Goal: Information Seeking & Learning: Learn about a topic

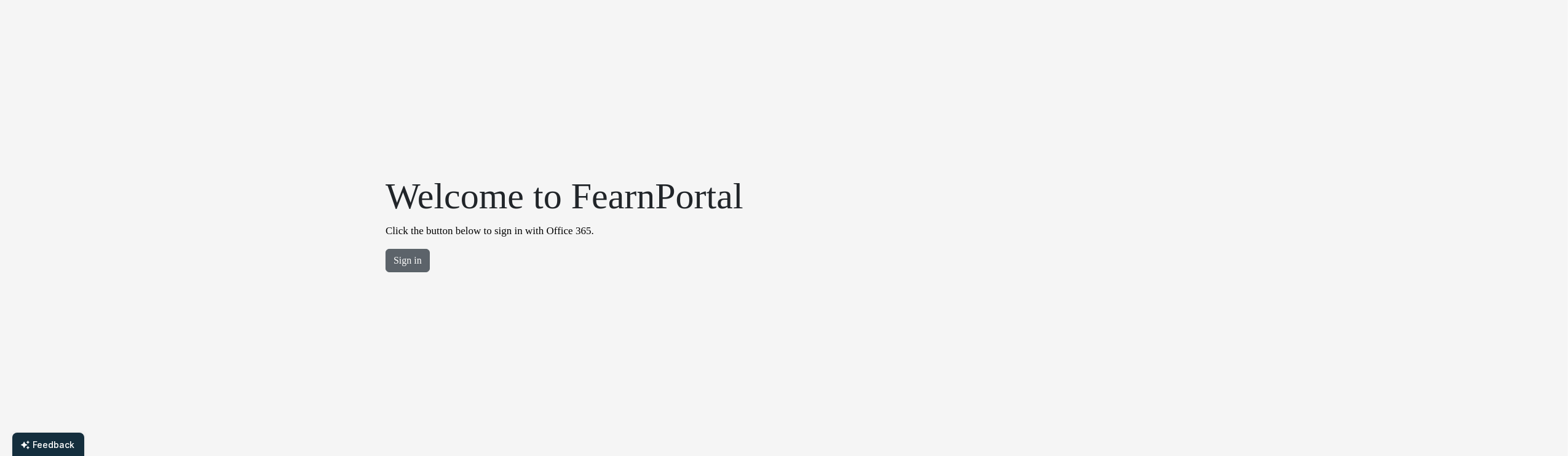
click at [412, 262] on button "Sign in" at bounding box center [407, 260] width 44 height 23
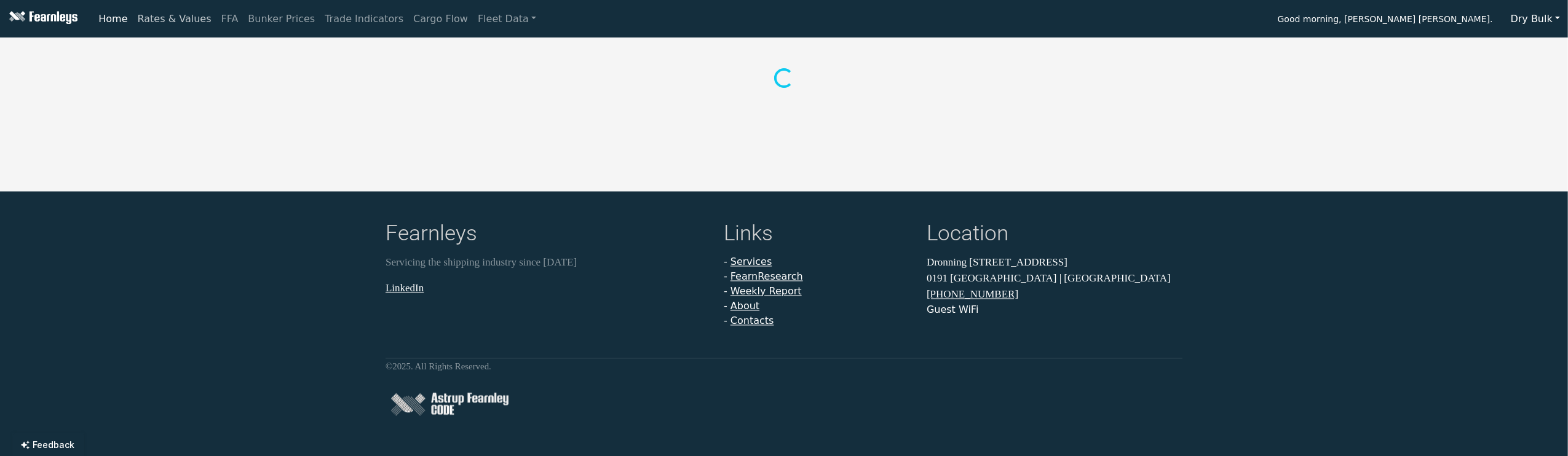
click at [151, 8] on link "Rates & Values" at bounding box center [174, 19] width 83 height 24
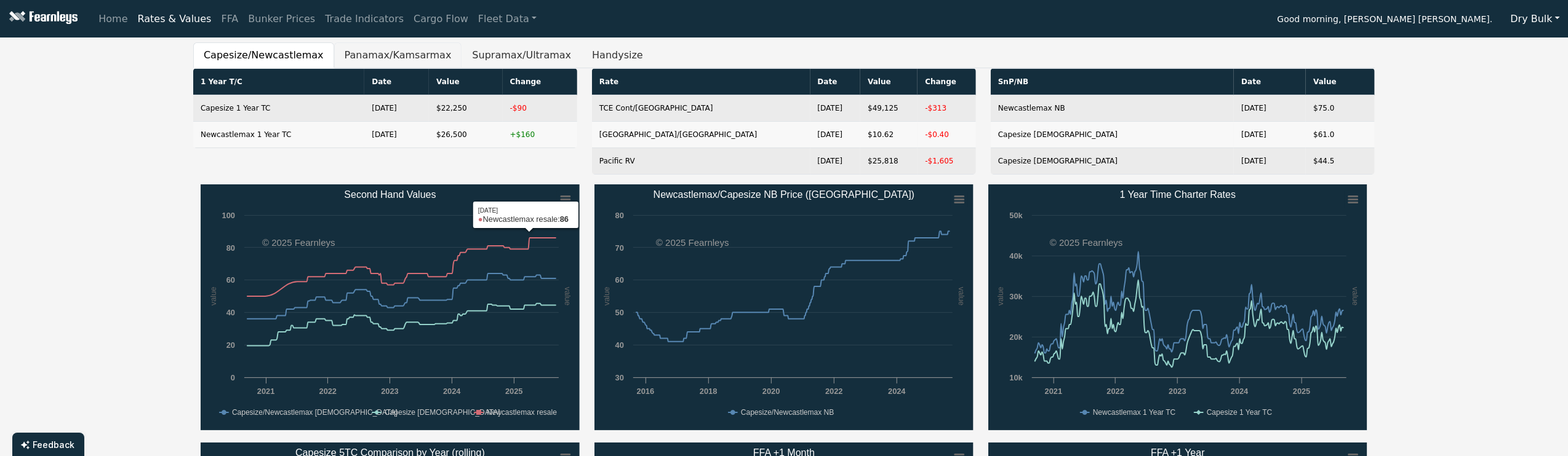
click at [406, 50] on button "Panamax/Kamsarmax" at bounding box center [398, 55] width 128 height 26
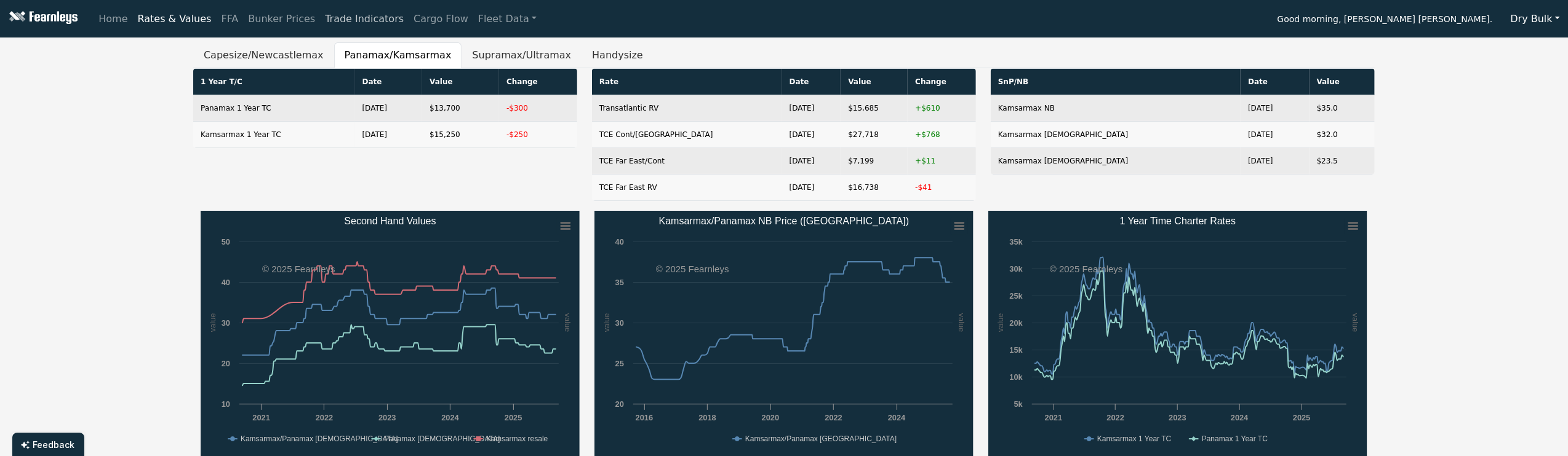
click at [371, 21] on link "Trade Indicators" at bounding box center [365, 19] width 89 height 24
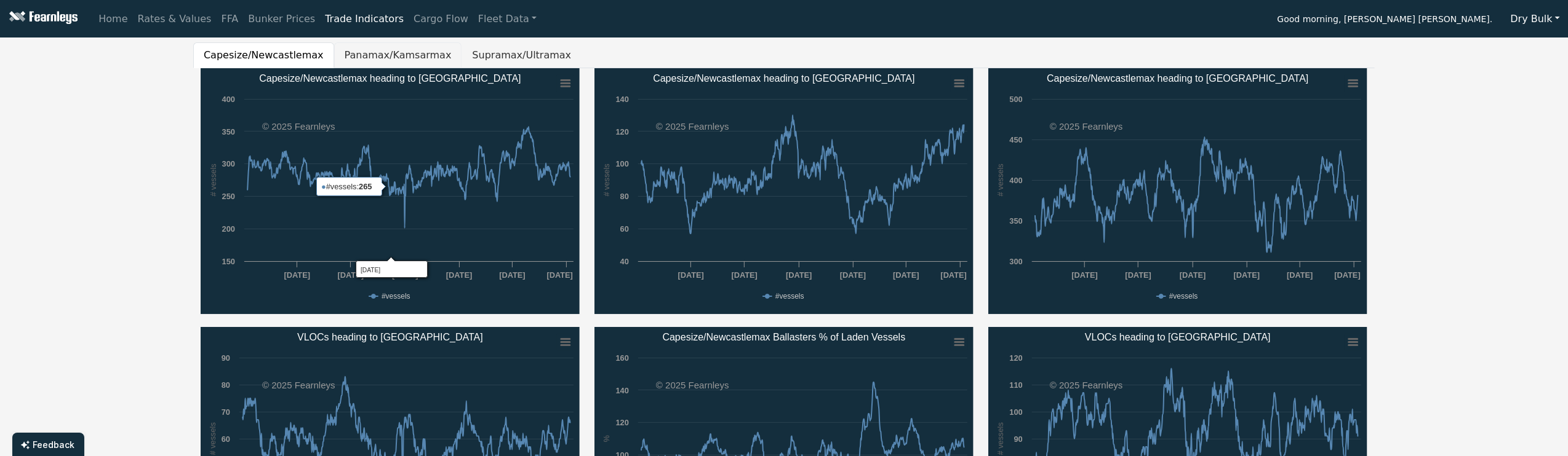
click at [375, 53] on button "Panamax/Kamsarmax" at bounding box center [398, 55] width 128 height 26
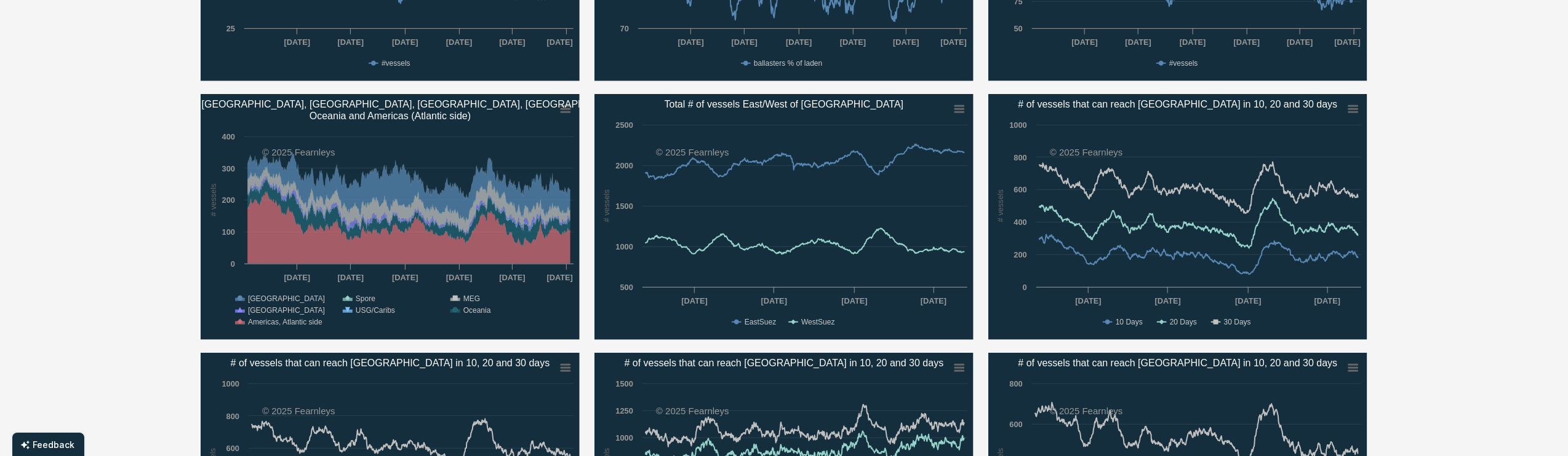
scroll to position [491, 0]
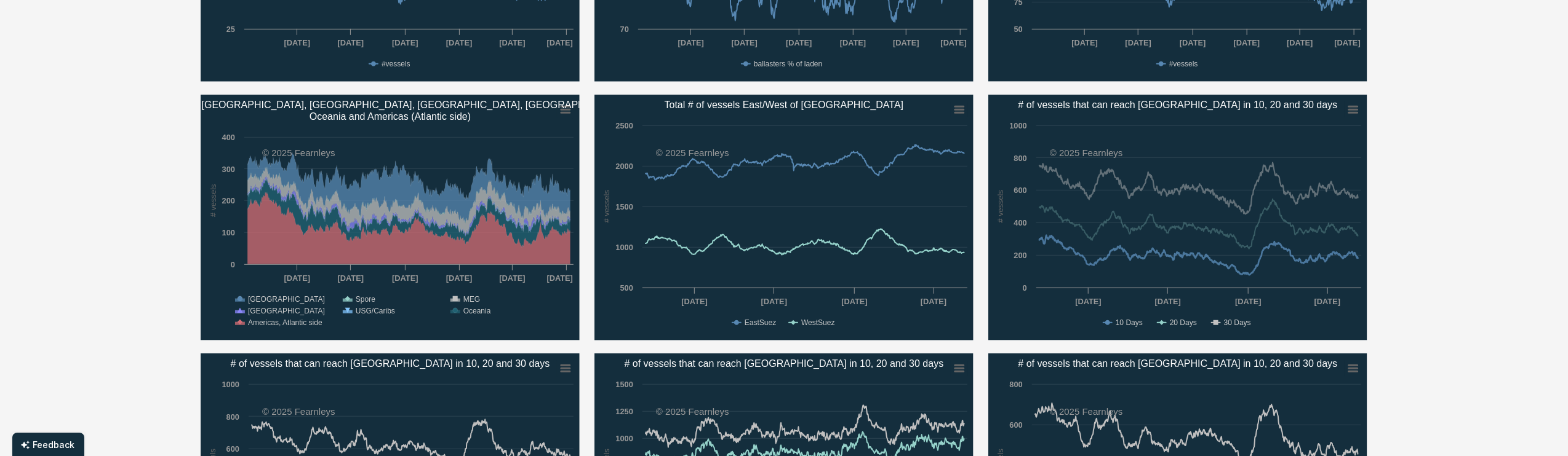
click at [1184, 321] on text "20 Days" at bounding box center [1184, 323] width 27 height 8
click at [1182, 321] on text "20 Days" at bounding box center [1184, 323] width 27 height 8
click at [1138, 323] on text "10 Days" at bounding box center [1129, 323] width 27 height 8
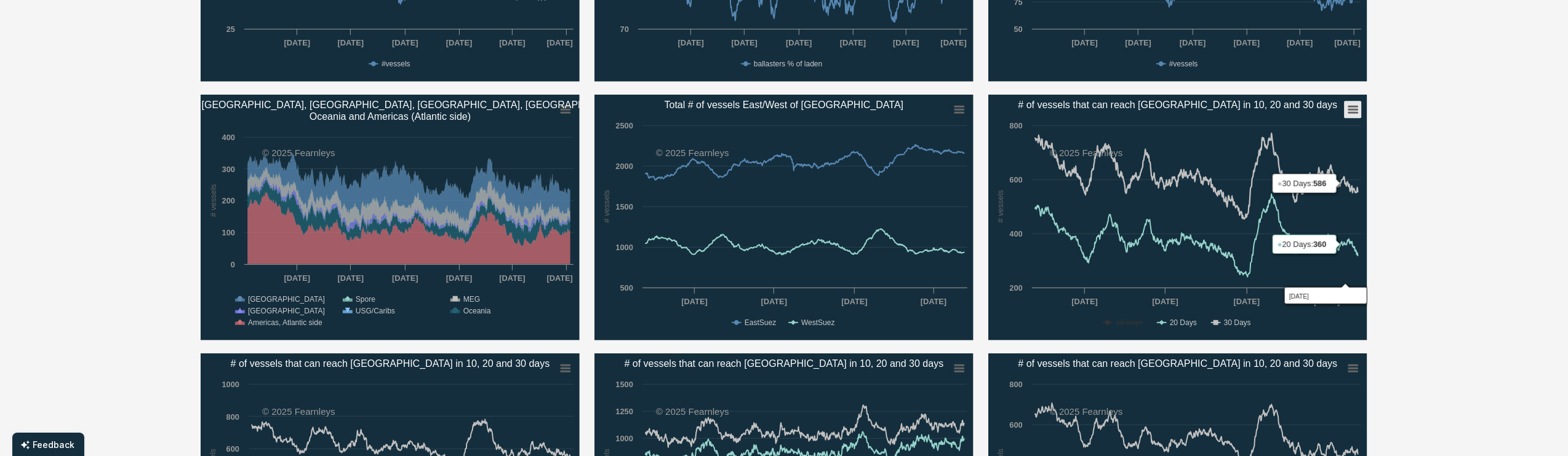
click at [1352, 110] on icon "# of vessels that can reach Santos in 10, 20 and 30 days" at bounding box center [1353, 110] width 8 height 6
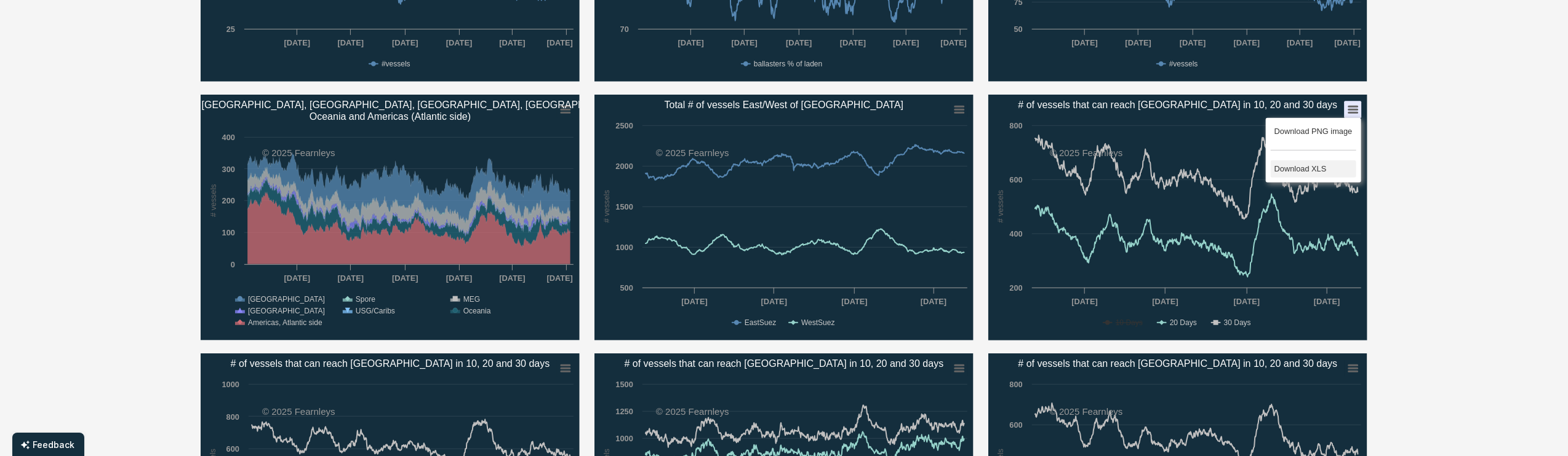
click at [1291, 169] on li "Download XLS" at bounding box center [1313, 169] width 85 height 17
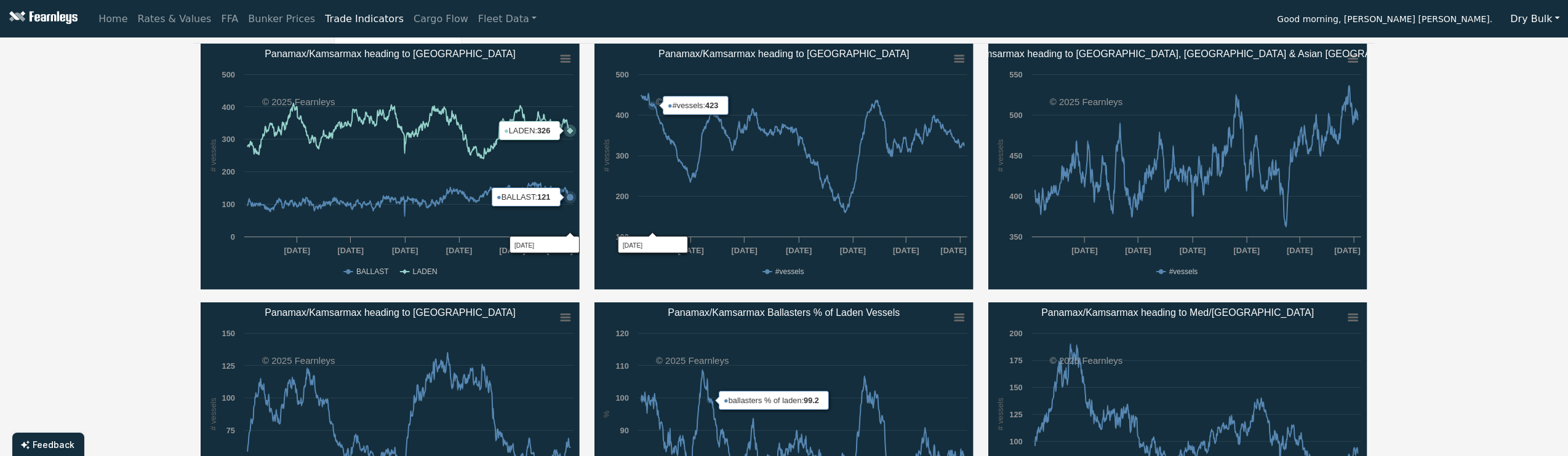
scroll to position [0, 0]
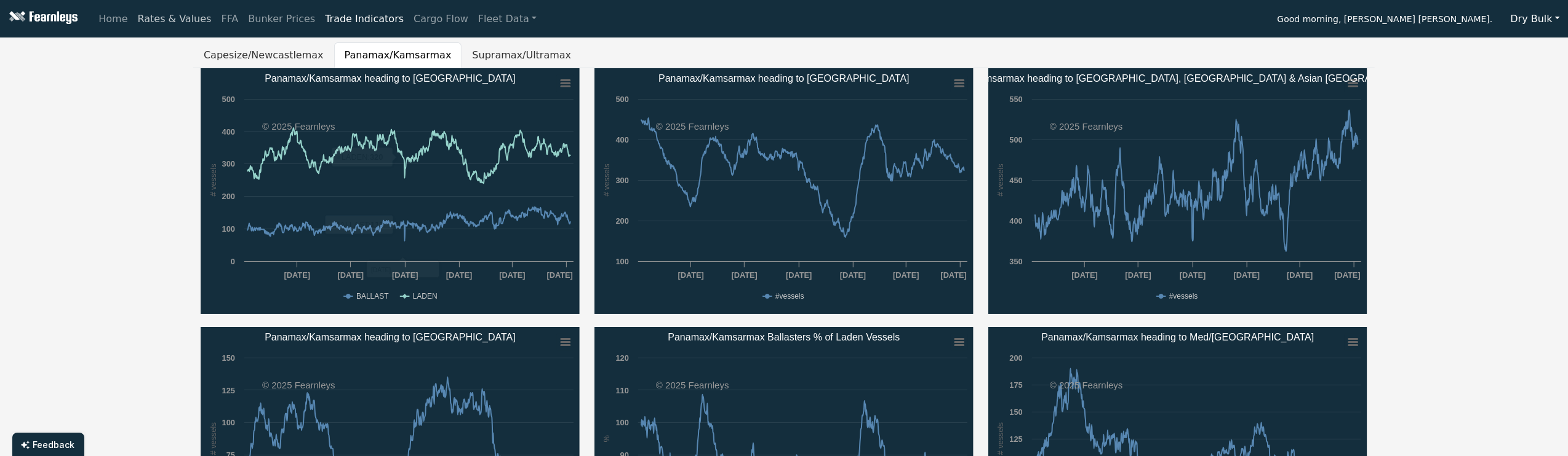
click at [159, 15] on link "Rates & Values" at bounding box center [175, 19] width 83 height 24
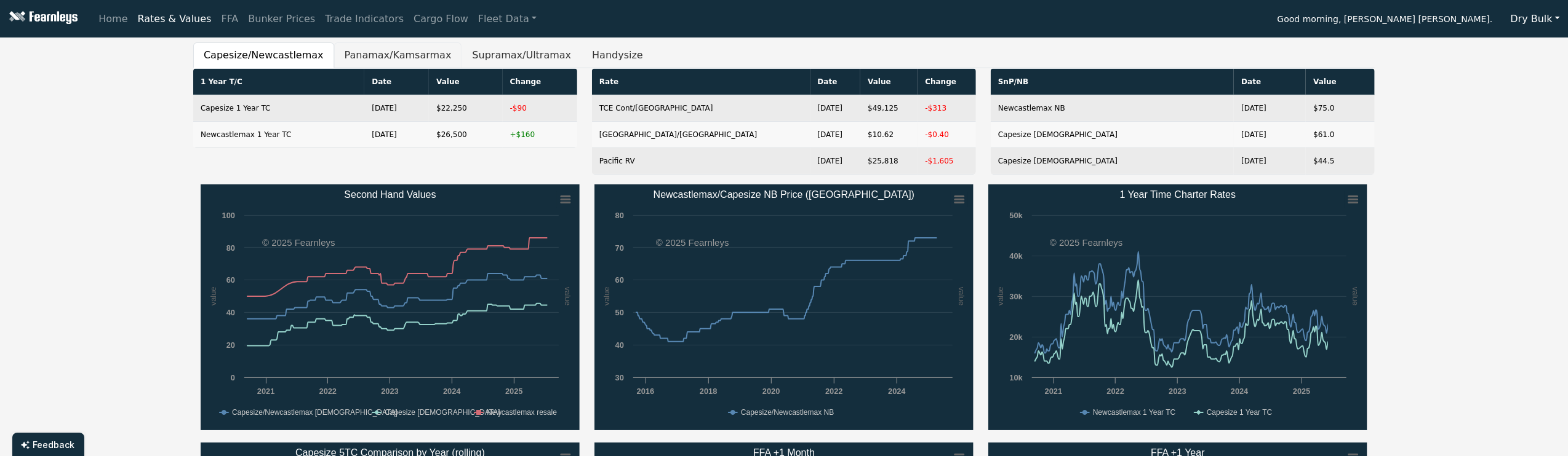
click at [365, 46] on button "Panamax/Kamsarmax" at bounding box center [398, 55] width 128 height 26
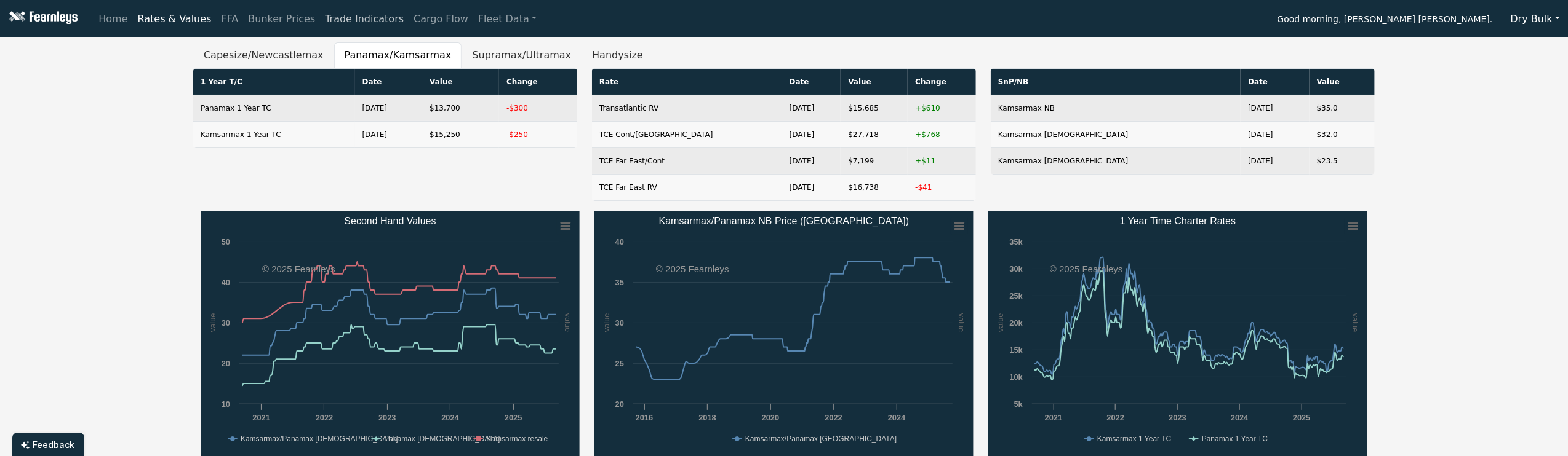
click at [330, 19] on link "Trade Indicators" at bounding box center [365, 19] width 89 height 24
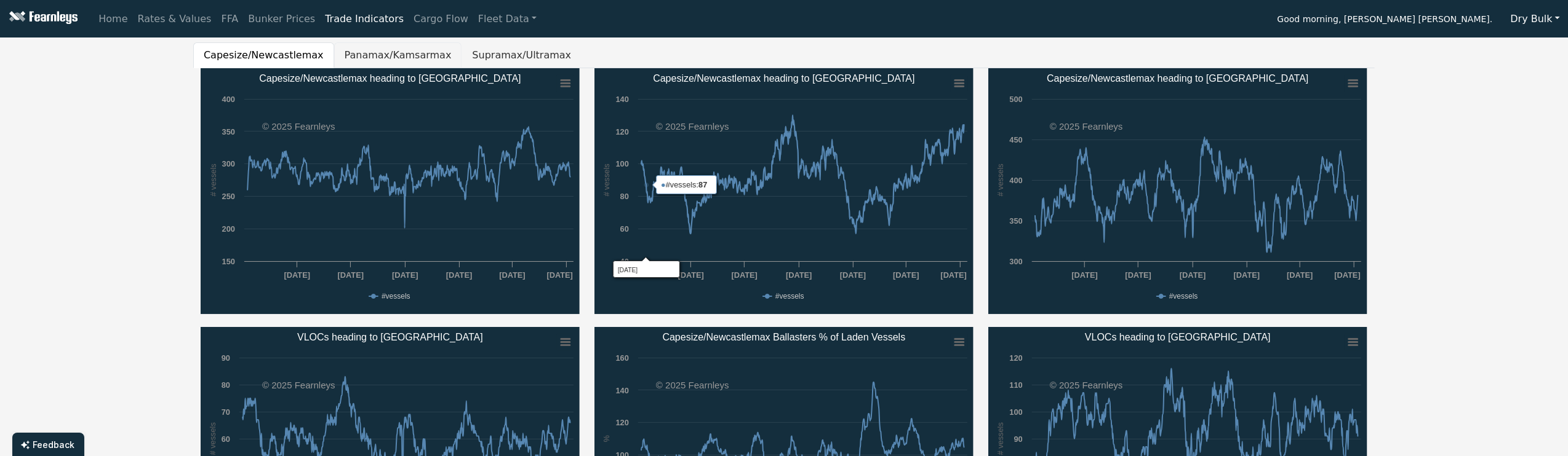
click at [409, 53] on button "Panamax/Kamsarmax" at bounding box center [398, 55] width 128 height 26
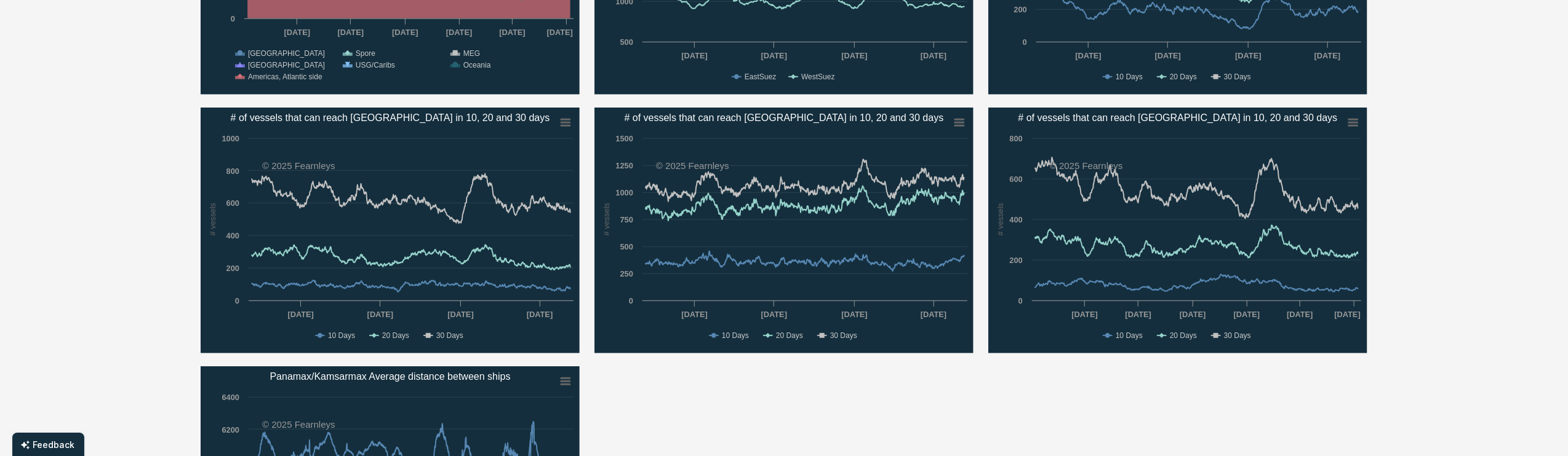
scroll to position [738, 0]
click at [835, 333] on text "30 Days" at bounding box center [843, 335] width 27 height 8
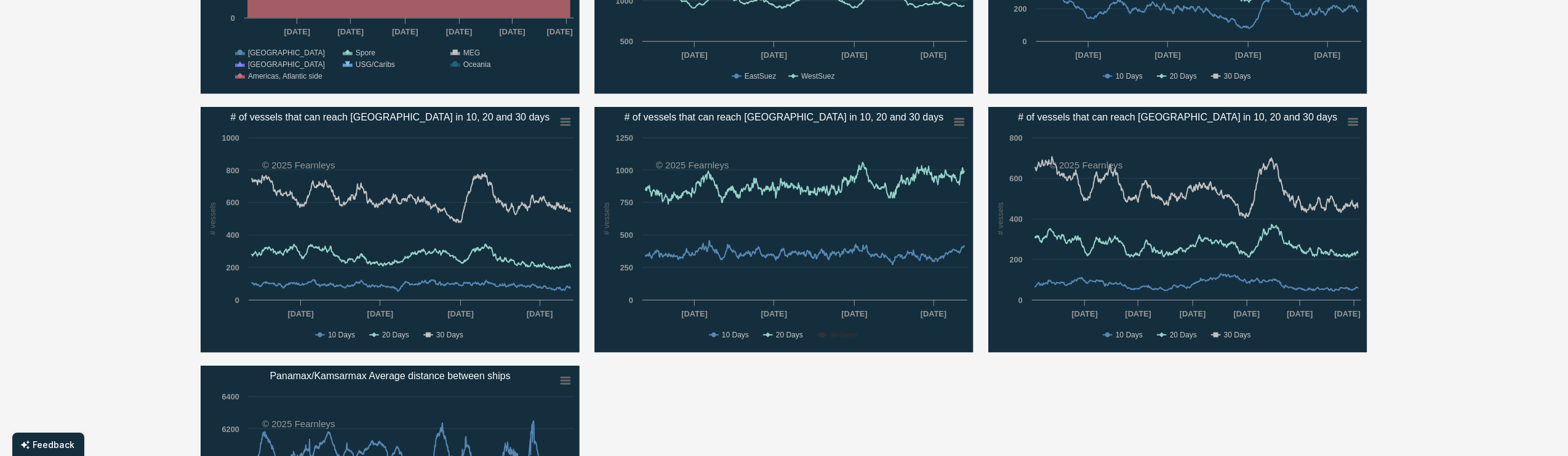
click at [835, 333] on text "30 Days" at bounding box center [843, 335] width 27 height 8
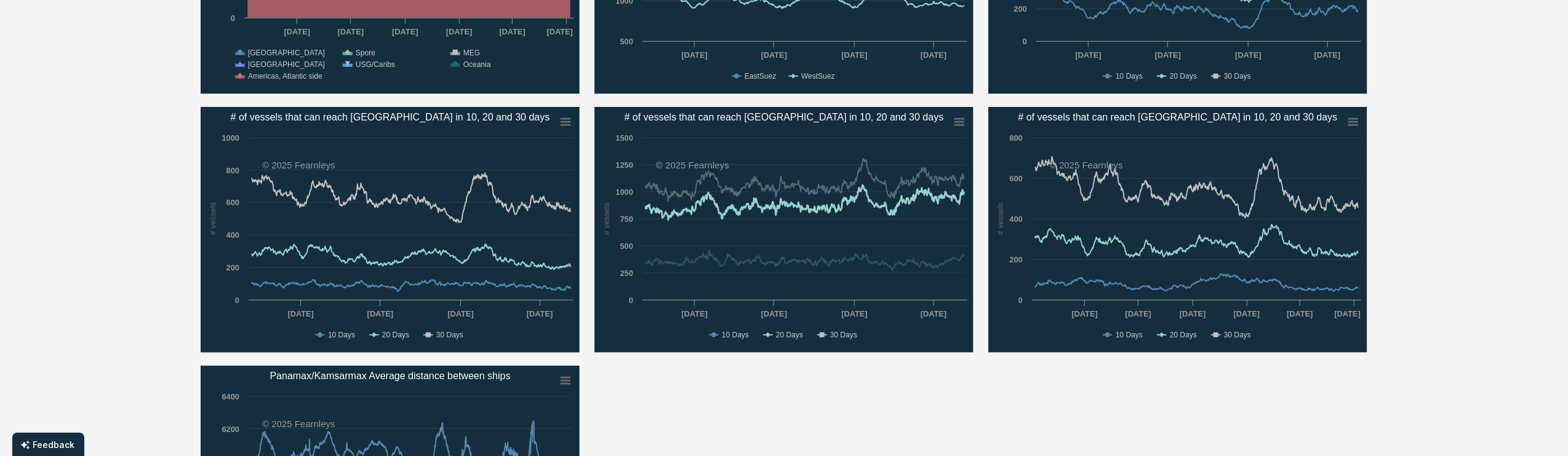
click at [778, 334] on text "20 Days" at bounding box center [789, 335] width 27 height 8
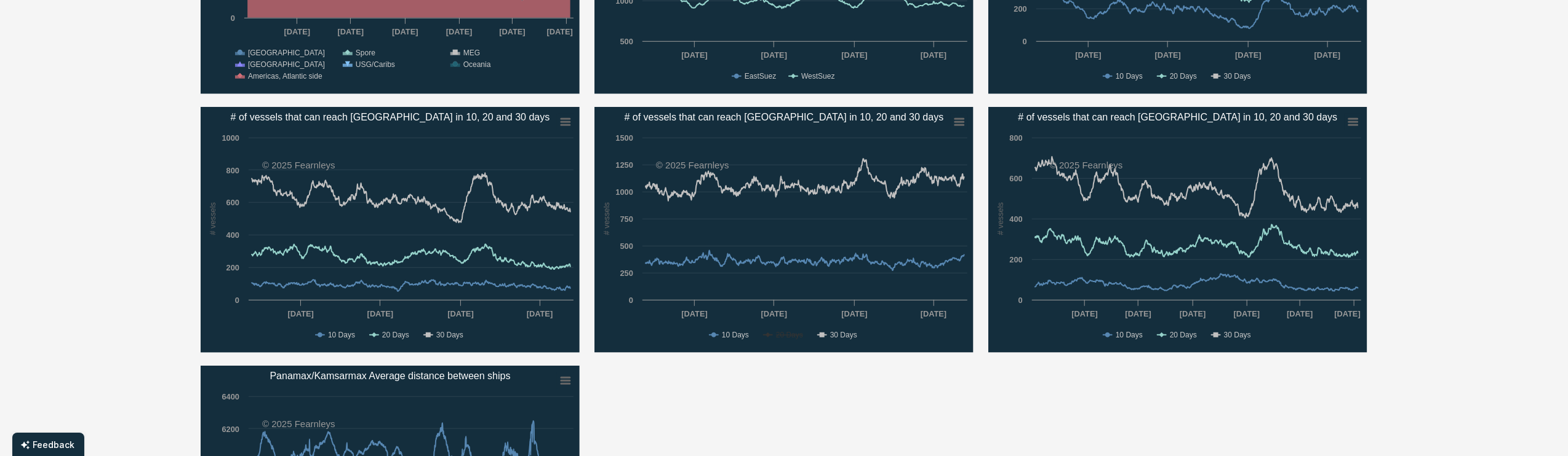
click at [830, 334] on text "30 Days" at bounding box center [843, 335] width 27 height 8
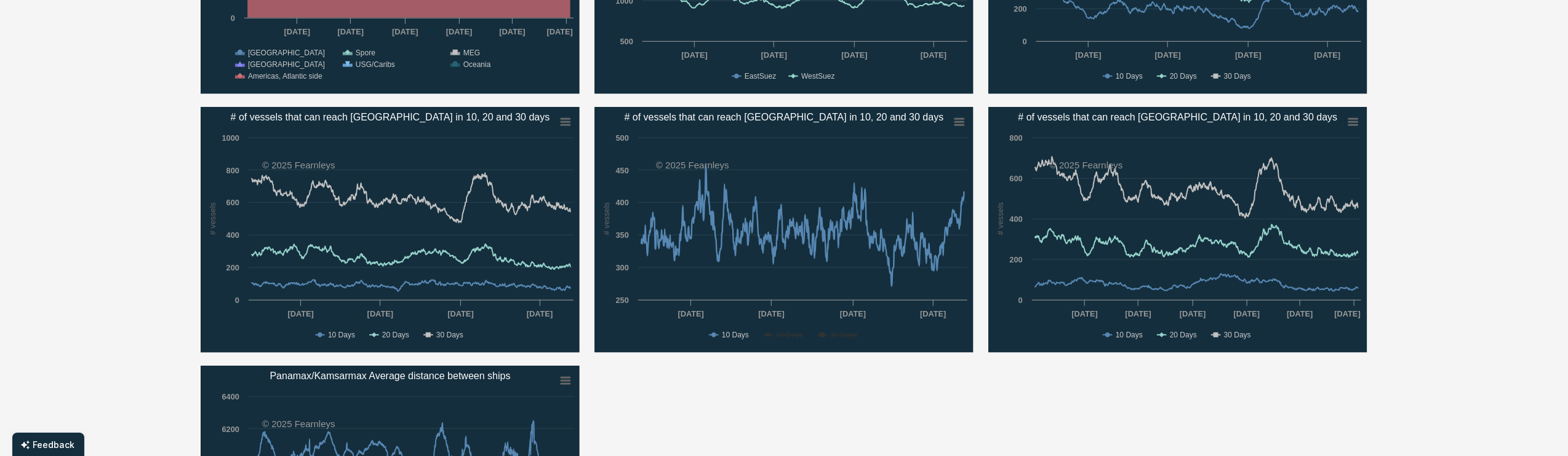
click at [764, 335] on rect "# of vessels that can reach Port Hedland in 10, 20 and 30 days" at bounding box center [784, 230] width 379 height 246
click at [769, 335] on icon "# of vessels that can reach Port Hedland in 10, 20 and 30 days" at bounding box center [768, 335] width 5 height 5
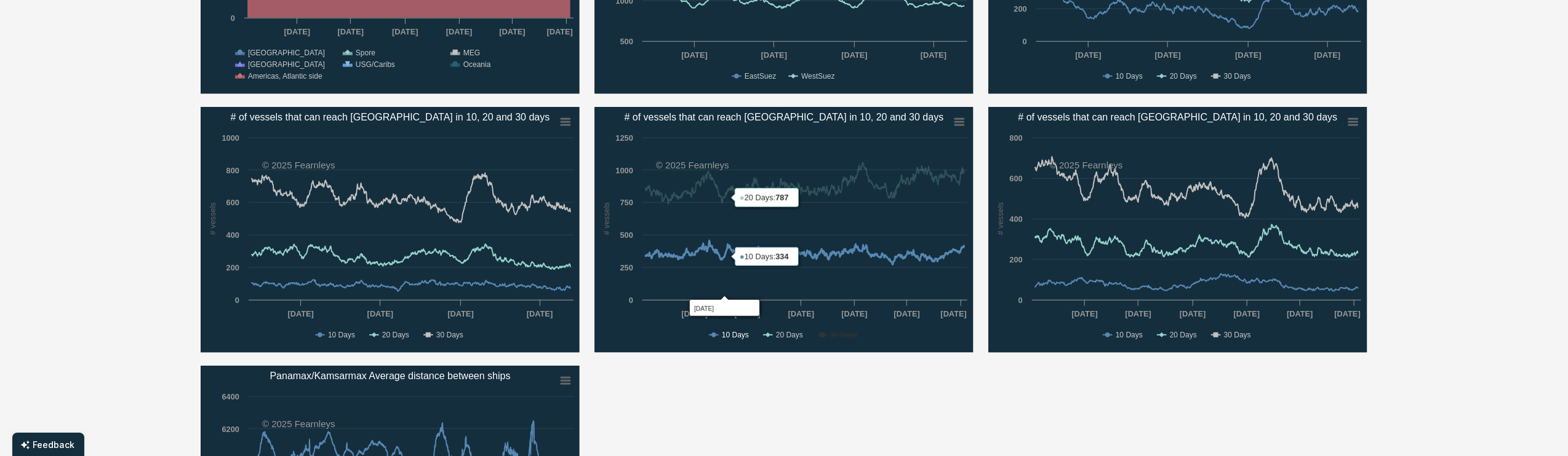
click at [727, 335] on text "10 Days" at bounding box center [736, 335] width 27 height 8
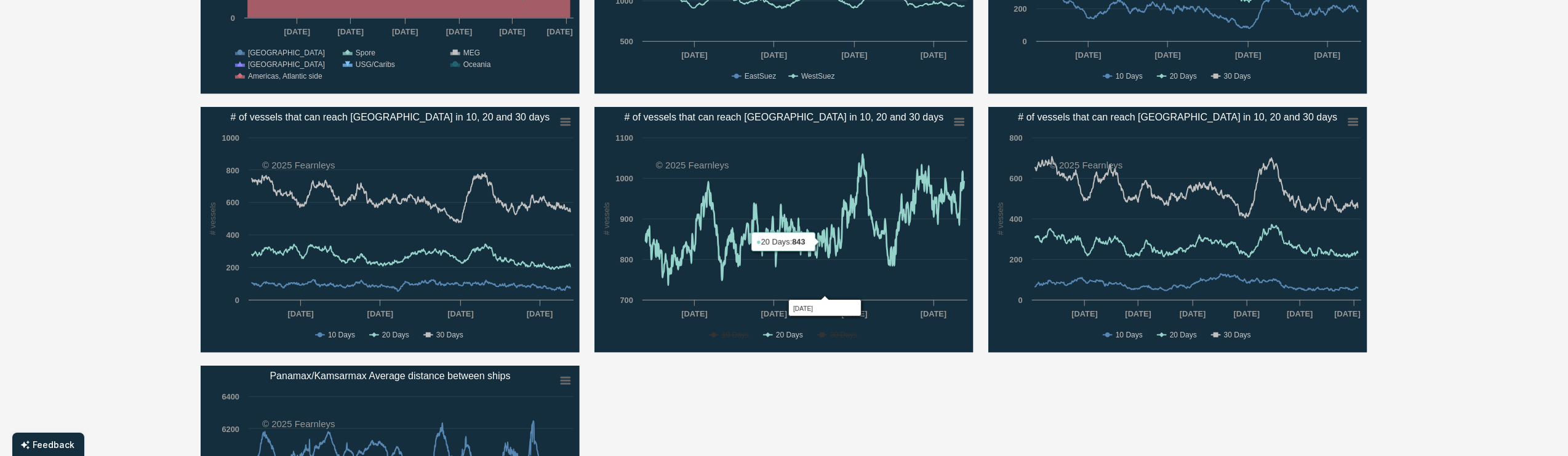
click at [782, 326] on rect "# of vessels that can reach Port Hedland in 10, 20 and 30 days" at bounding box center [784, 230] width 379 height 246
click at [782, 331] on text "20 Days" at bounding box center [789, 335] width 27 height 8
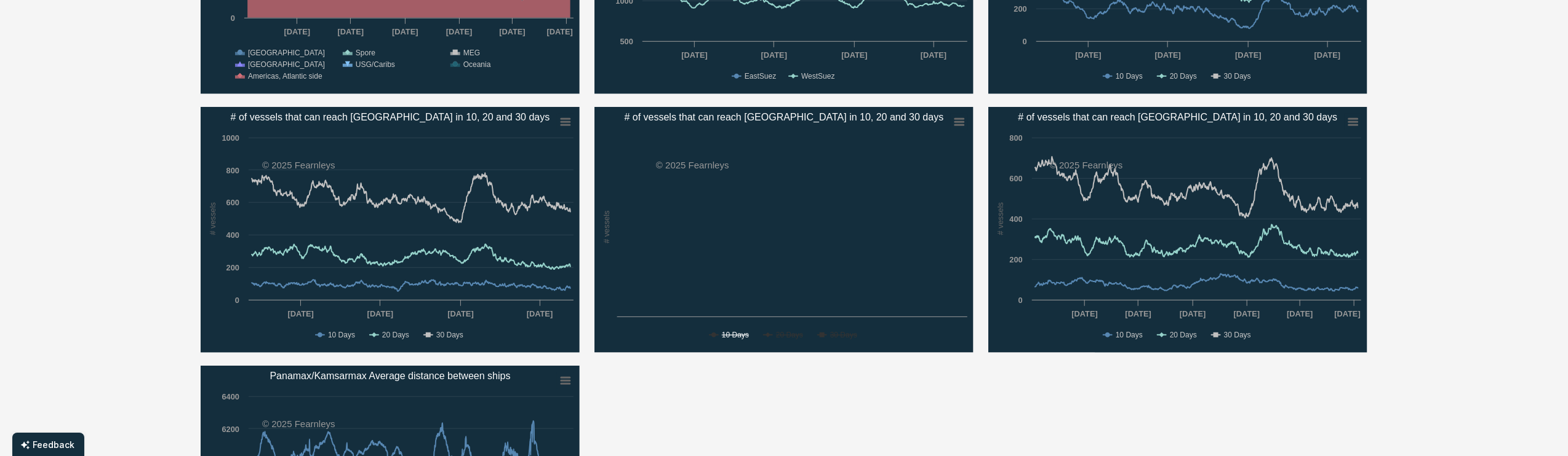
click at [745, 334] on text "10 Days" at bounding box center [736, 335] width 27 height 8
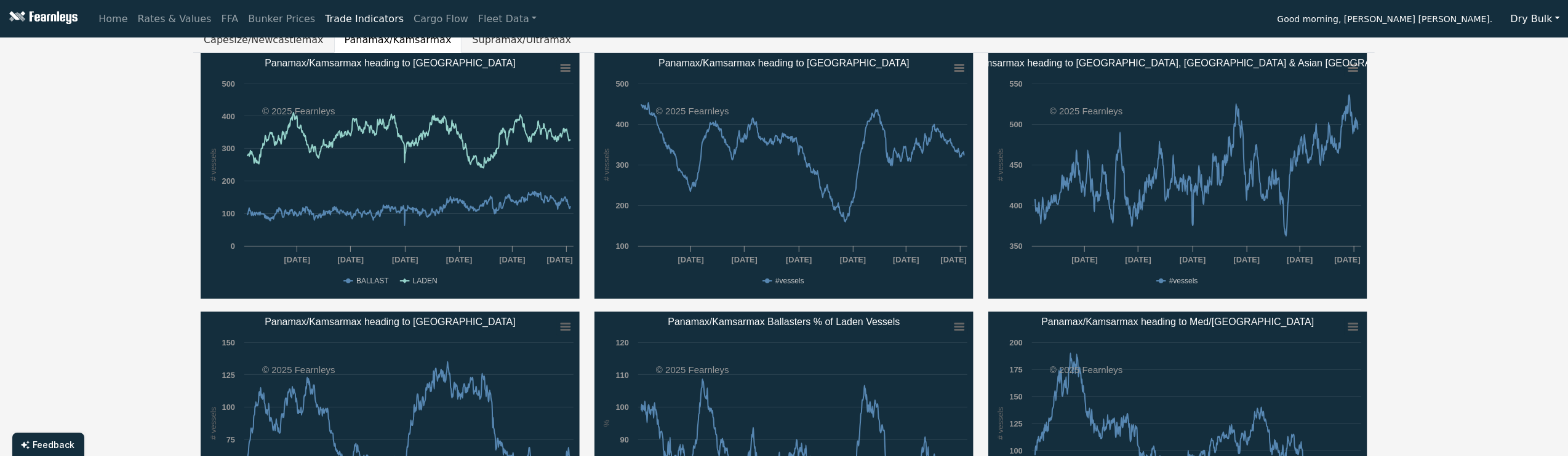
scroll to position [0, 0]
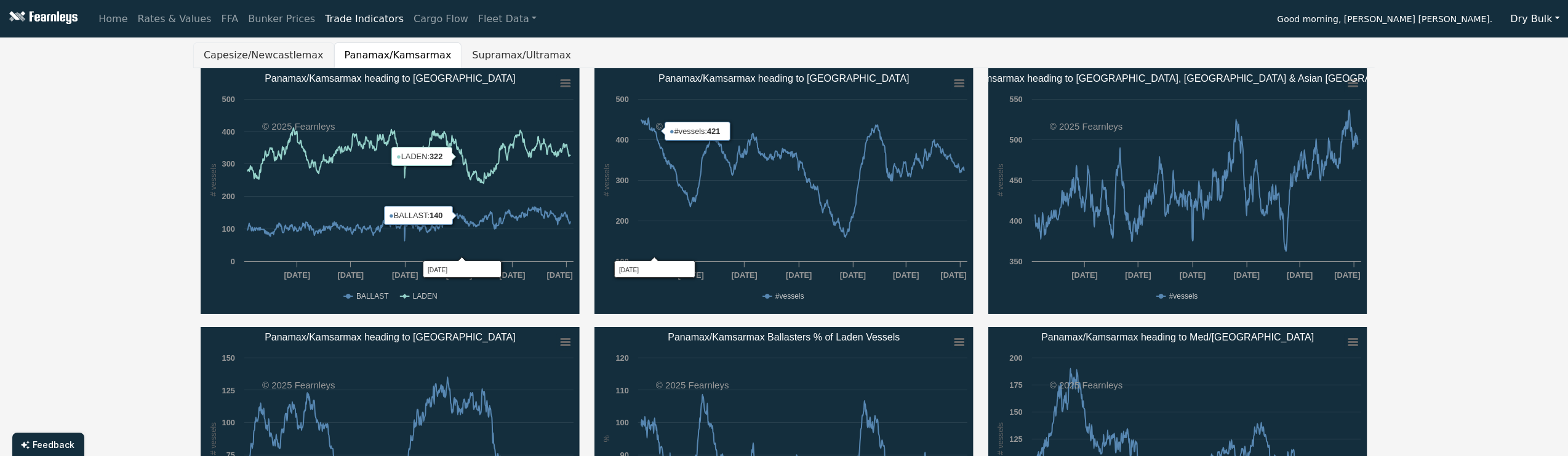
click at [268, 65] on button "Capesize/Newcastlemax" at bounding box center [264, 55] width 141 height 26
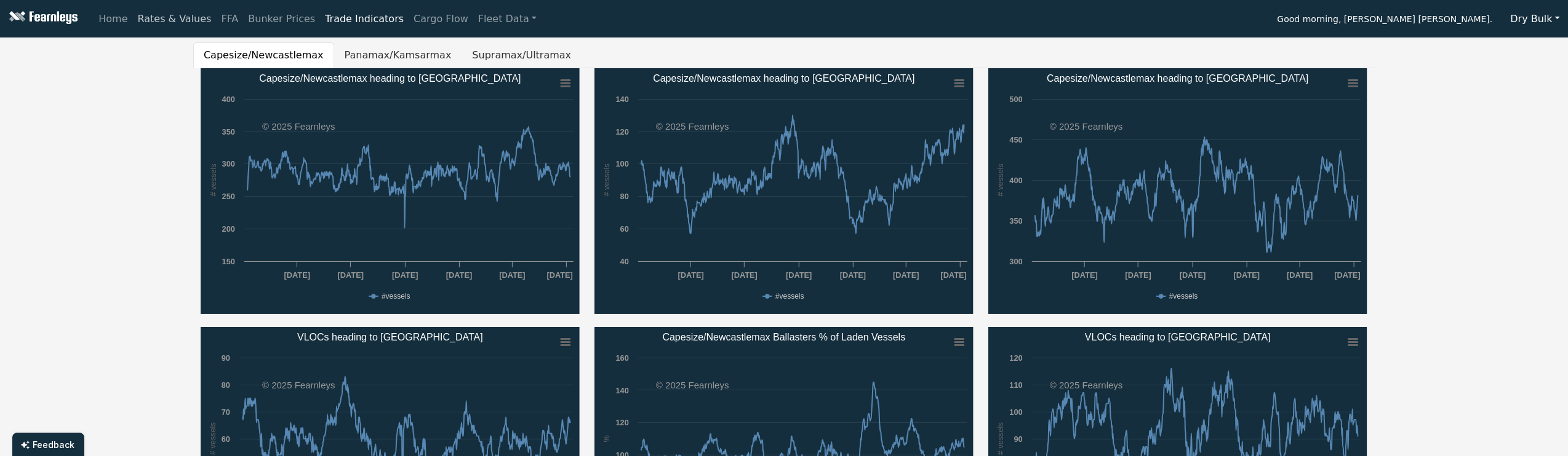
click at [151, 24] on link "Rates & Values" at bounding box center [175, 19] width 83 height 24
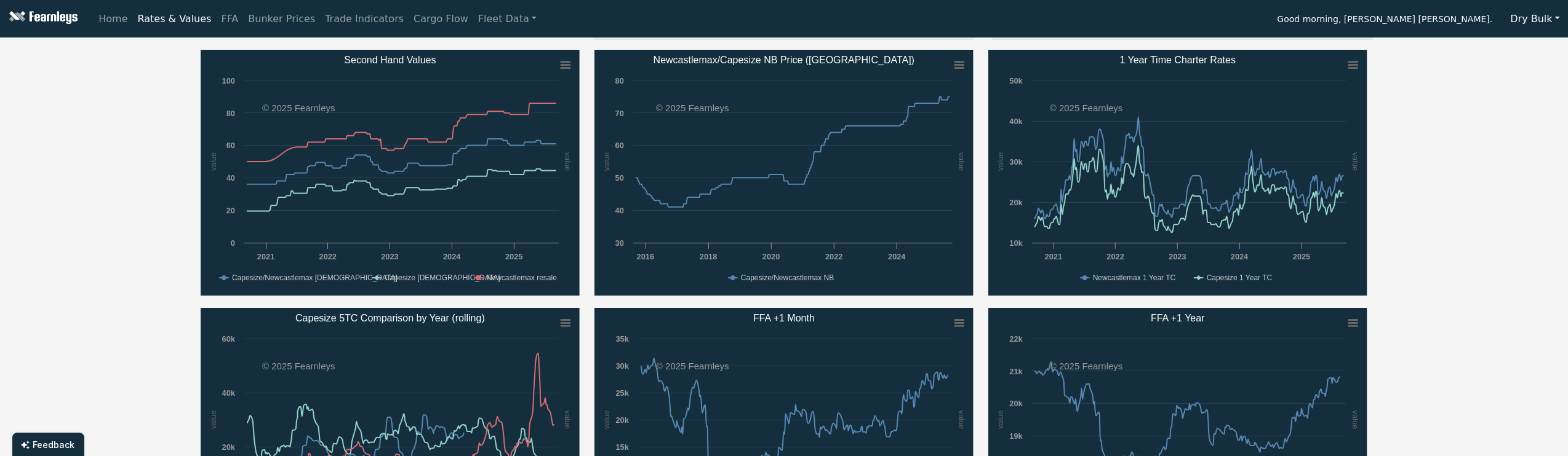
scroll to position [246, 0]
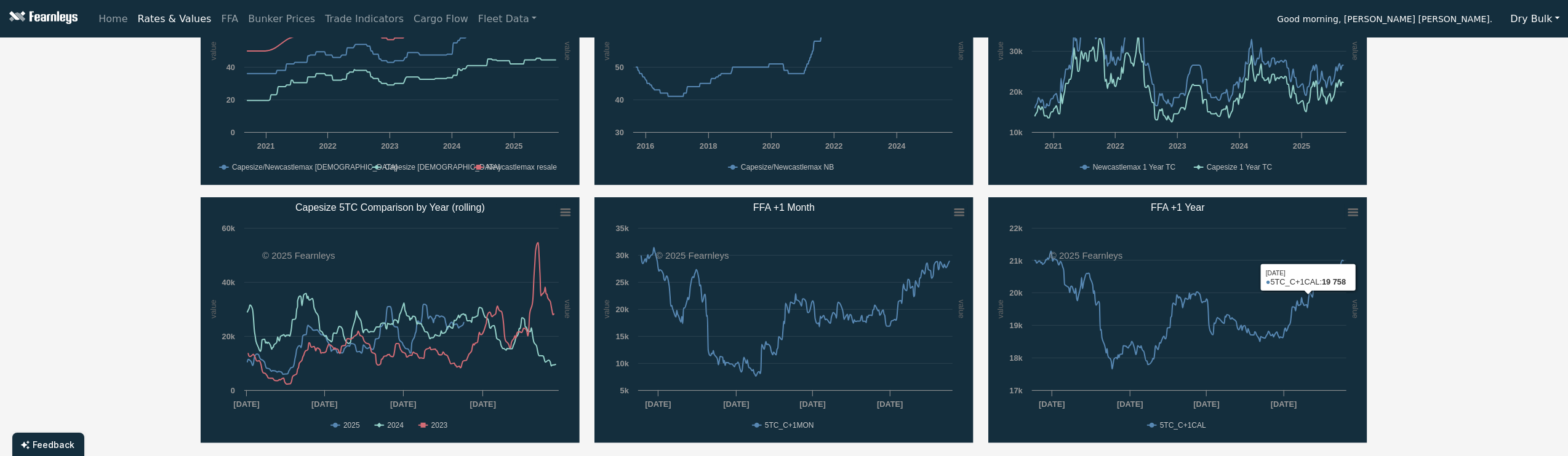
click at [1483, 248] on div "Capesize/Newcastlemax Panamax/Kamsarmax Supramax/Ultramax Handysize 1 Year T/C …" at bounding box center [784, 126] width 1568 height 659
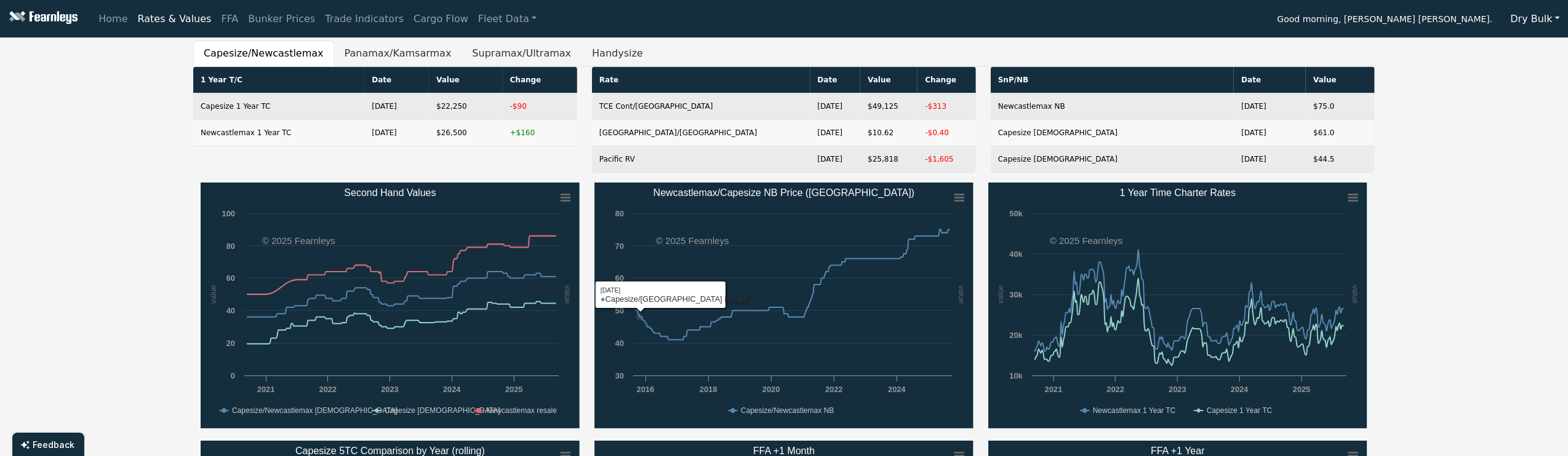
scroll to position [0, 0]
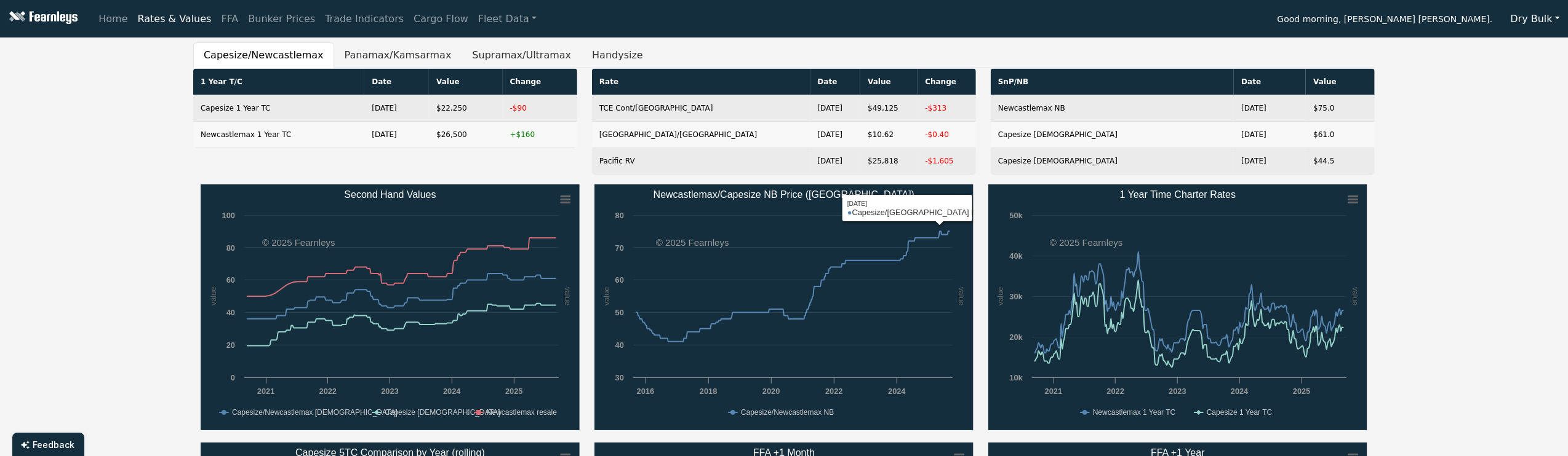
click at [1420, 171] on div "Capesize/Newcastlemax Panamax/Kamsarmax Supramax/Ultramax Handysize 1 Year T/C …" at bounding box center [784, 371] width 1568 height 659
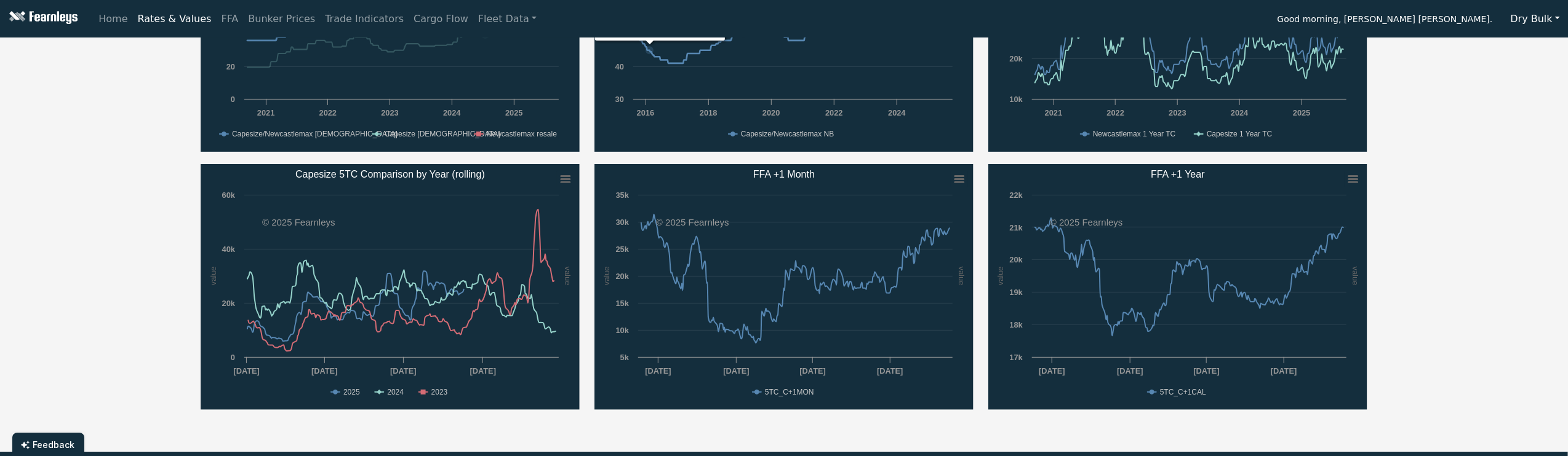
scroll to position [328, 0]
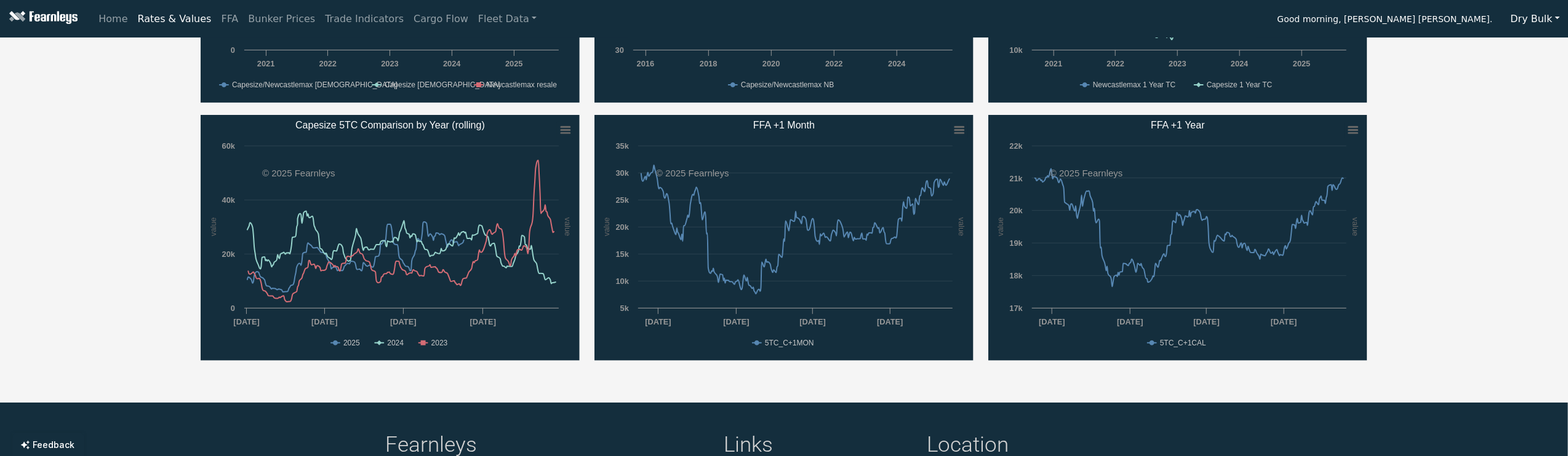
drag, startPoint x: 881, startPoint y: 365, endPoint x: 870, endPoint y: 365, distance: 11.0
click at [880, 365] on div "Created with Highcharts 11.4.8 value value Chart context menu Second Hand Value…" at bounding box center [784, 115] width 1182 height 516
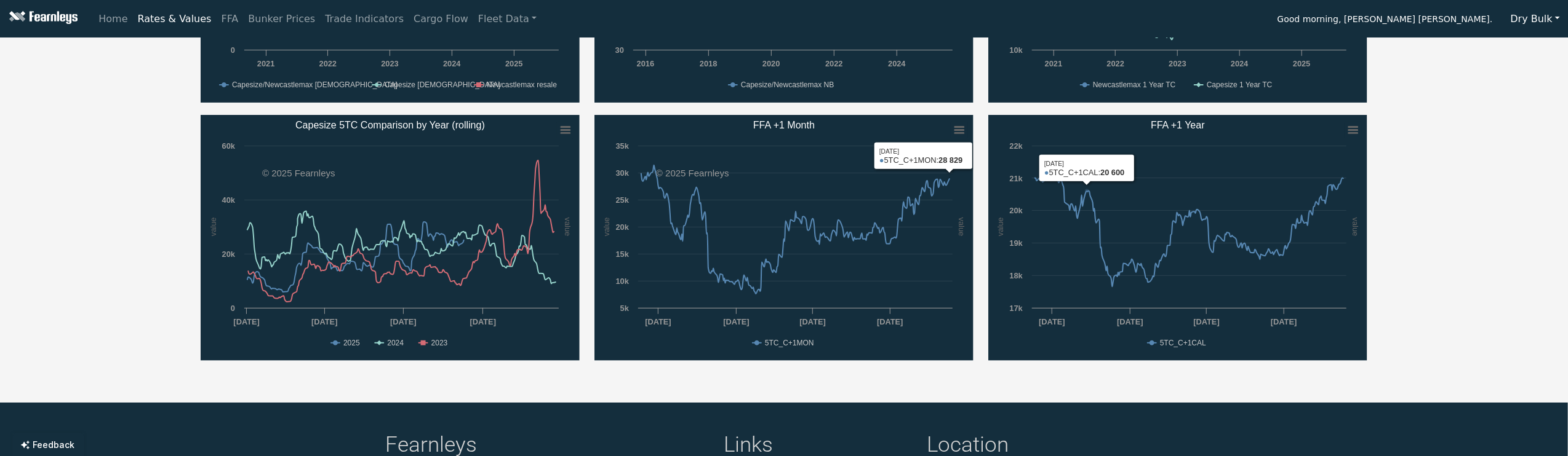
click at [1060, 371] on div "Created with Highcharts 11.4.8 value value Chart context menu Second Hand Value…" at bounding box center [784, 115] width 1182 height 516
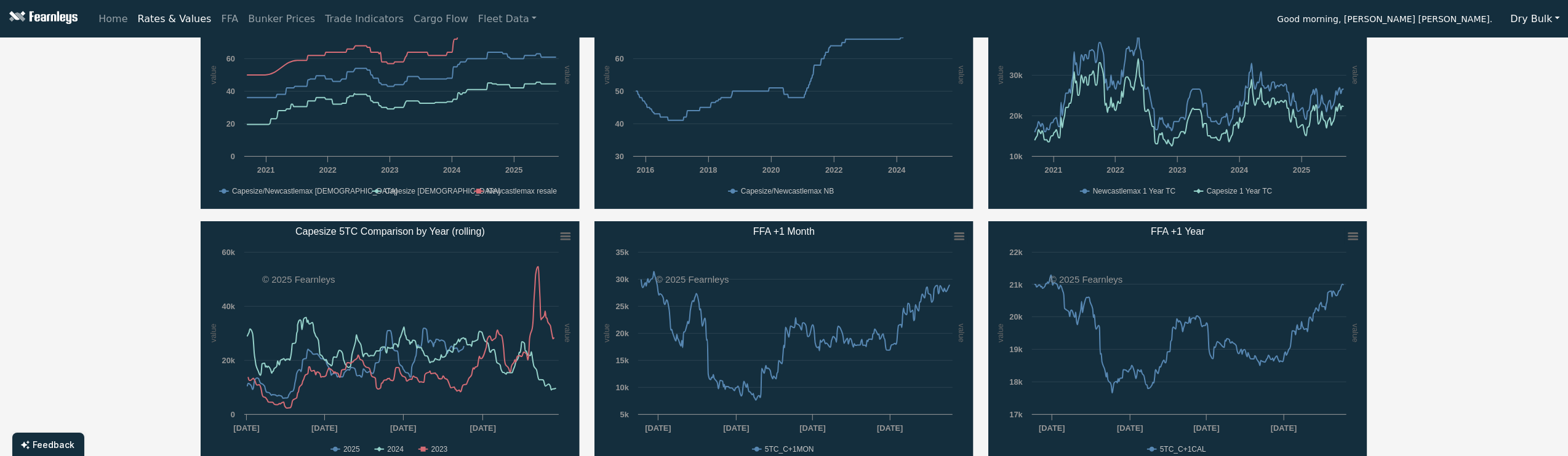
scroll to position [246, 0]
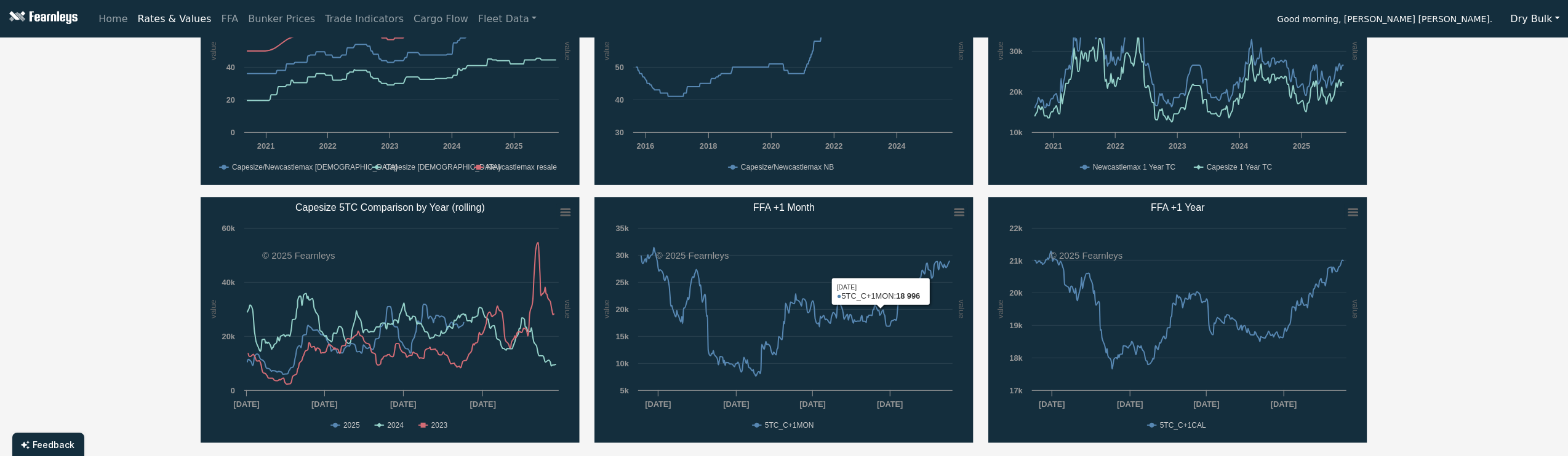
drag, startPoint x: 1395, startPoint y: 210, endPoint x: 1390, endPoint y: 203, distance: 8.6
click at [1395, 210] on div "Capesize/Newcastlemax Panamax/Kamsarmax Supramax/Ultramax Handysize 1 Year T/C …" at bounding box center [784, 126] width 1568 height 659
